Goal: Navigation & Orientation: Go to known website

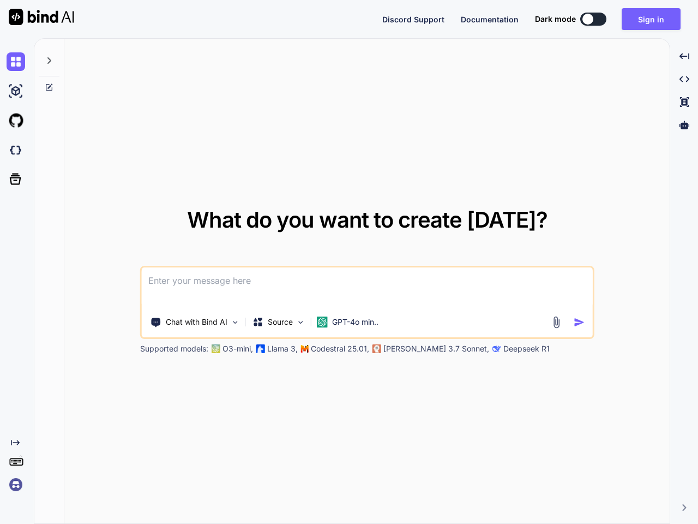
click at [413, 19] on span "Discord Support" at bounding box center [413, 19] width 62 height 9
click at [490, 19] on span "Documentation" at bounding box center [490, 19] width 58 height 9
click at [593, 19] on button at bounding box center [593, 19] width 26 height 13
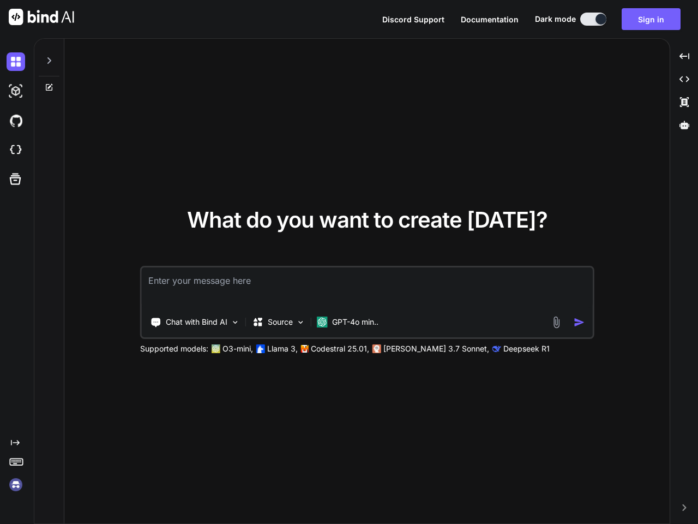
click at [651, 19] on button "Sign in" at bounding box center [651, 19] width 59 height 22
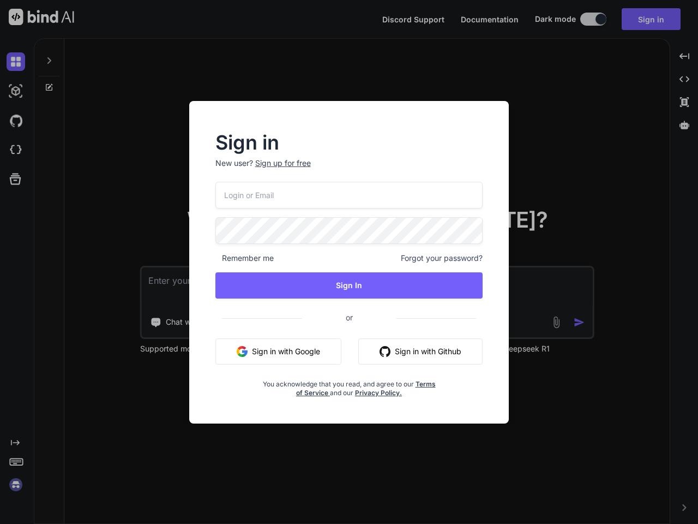
click at [18, 62] on div "Sign in New user? Sign up for free Remember me Forgot your password? Sign In or…" at bounding box center [349, 262] width 698 height 524
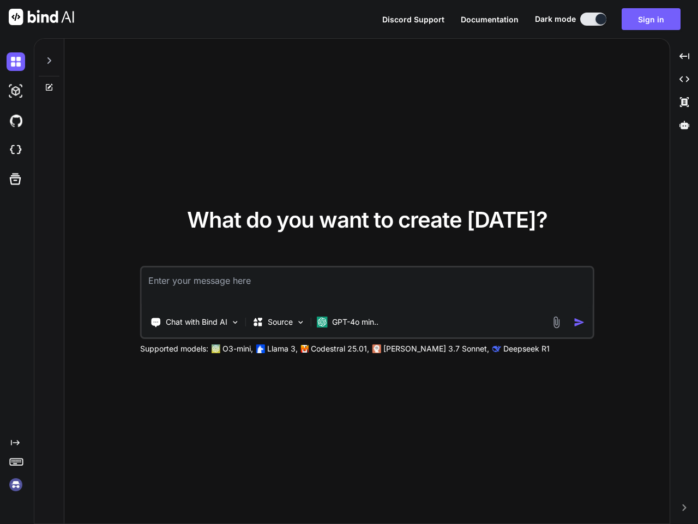
click at [18, 91] on img at bounding box center [16, 91] width 19 height 19
type textarea "x"
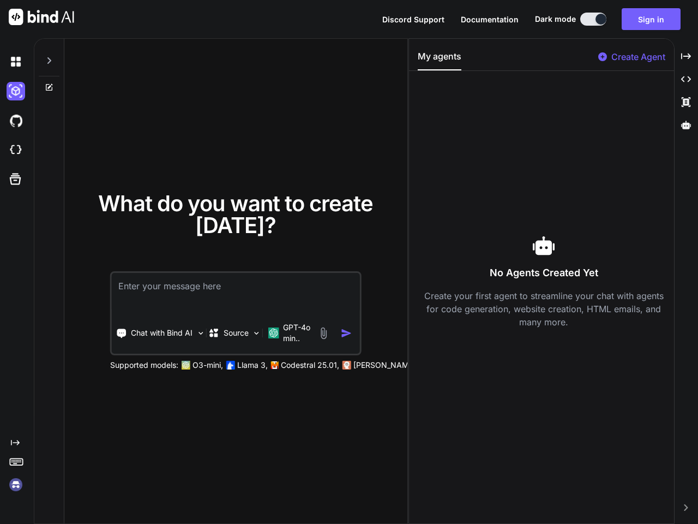
click at [18, 106] on div at bounding box center [18, 90] width 23 height 29
click at [18, 135] on div at bounding box center [18, 120] width 23 height 29
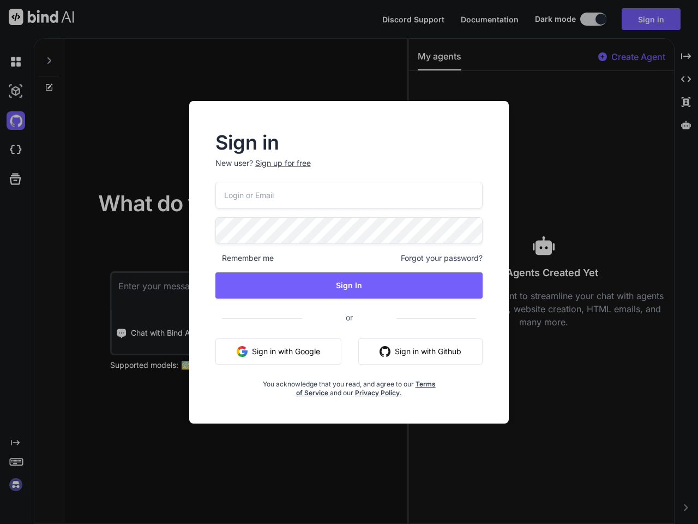
click at [18, 179] on div "Sign in New user? Sign up for free Remember me Forgot your password? Sign In or…" at bounding box center [349, 262] width 698 height 524
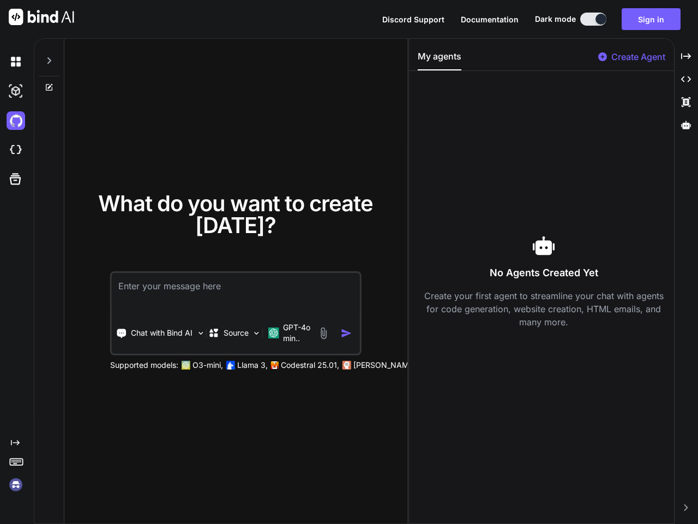
click at [18, 442] on icon at bounding box center [15, 442] width 9 height 5
